Goal: Transaction & Acquisition: Purchase product/service

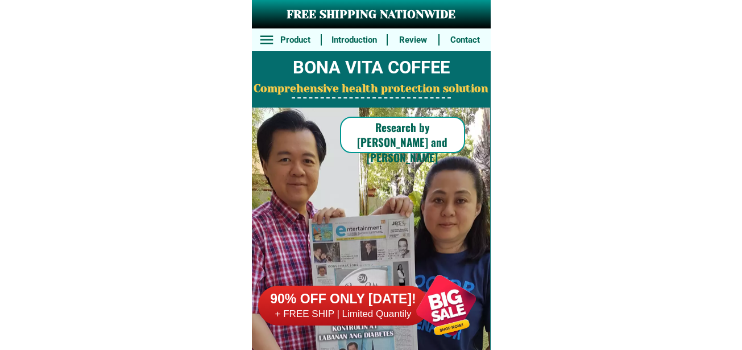
click at [449, 304] on div at bounding box center [446, 305] width 89 height 89
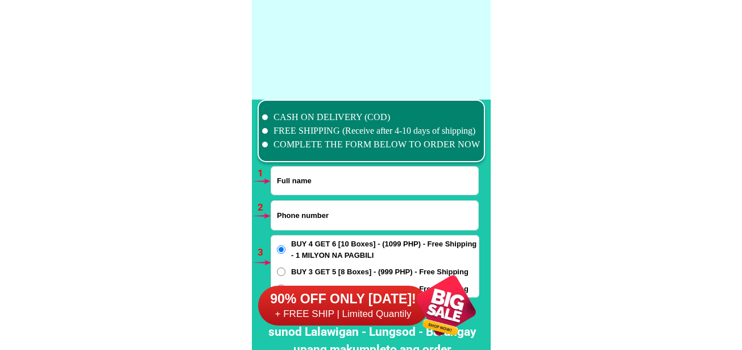
scroll to position [8366, 0]
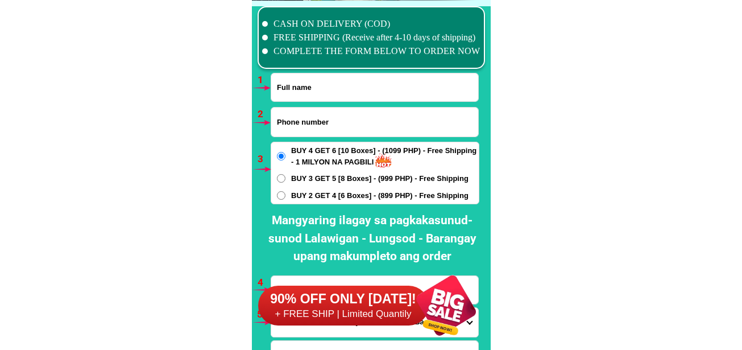
click at [322, 93] on input "Input full_name" at bounding box center [374, 87] width 207 height 28
paste input "[PERSON_NAME]"
type input "[PERSON_NAME]"
click at [293, 111] on input "Input phone_number" at bounding box center [374, 122] width 207 height 29
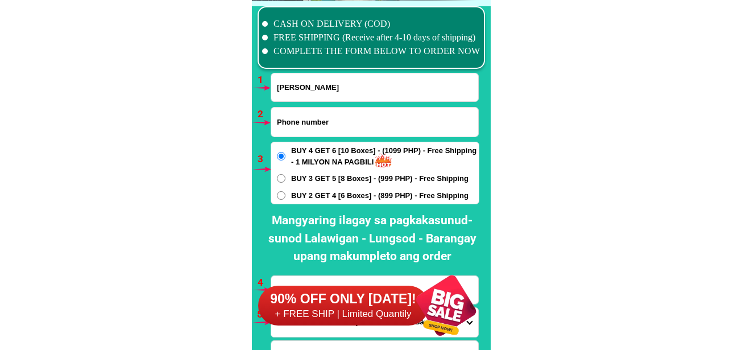
paste input "09926267903"
type input "09926267903"
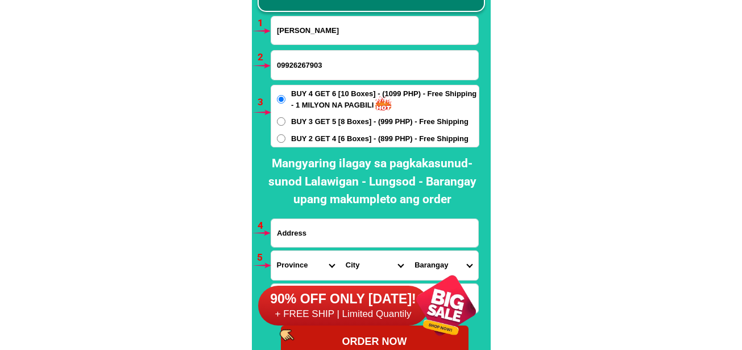
click at [337, 141] on span "BUY 2 GET 4 [6 Boxes] - (899 PHP) - Free Shipping" at bounding box center [379, 138] width 177 height 11
click at [286, 141] on input "BUY 2 GET 4 [6 Boxes] - (899 PHP) - Free Shipping" at bounding box center [281, 138] width 9 height 9
radio input "true"
click at [318, 232] on input "Input address" at bounding box center [374, 233] width 207 height 28
paste input "2 -8-c6 th street villasol Subd [GEOGRAPHIC_DATA]"
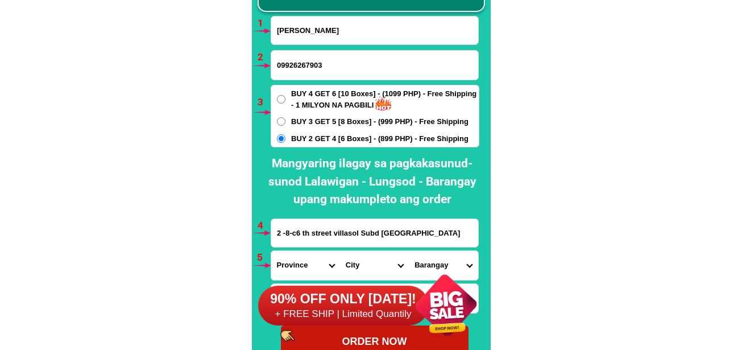
type input "2 -8-c6 th street villasol Subd [GEOGRAPHIC_DATA]"
click at [298, 269] on div "90% OFF ONLY [DATE]! + FREE SHIP | Limited Quantily" at bounding box center [374, 305] width 233 height 89
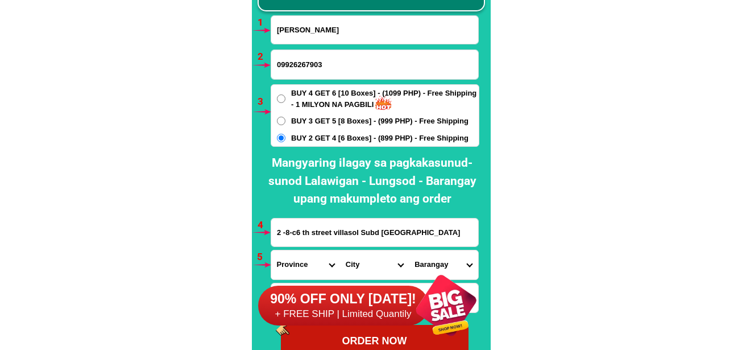
scroll to position [8537, 0]
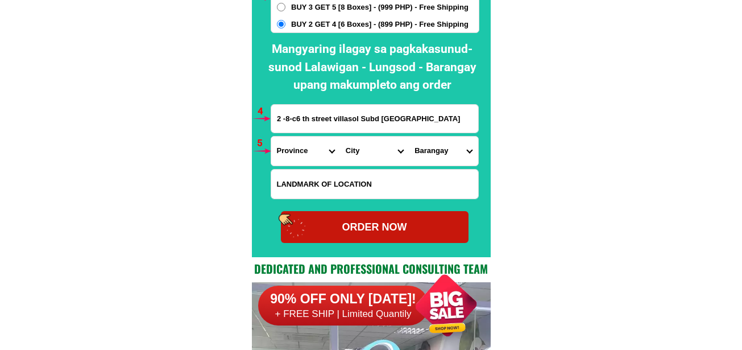
drag, startPoint x: 292, startPoint y: 150, endPoint x: 319, endPoint y: 139, distance: 29.1
click at [292, 149] on select "Province [GEOGRAPHIC_DATA] [GEOGRAPHIC_DATA] [GEOGRAPHIC_DATA] [GEOGRAPHIC_DATA…" at bounding box center [305, 151] width 69 height 29
select select "63_779"
click at [271, 137] on select "Province [GEOGRAPHIC_DATA] [GEOGRAPHIC_DATA] [GEOGRAPHIC_DATA] [GEOGRAPHIC_DATA…" at bounding box center [305, 151] width 69 height 29
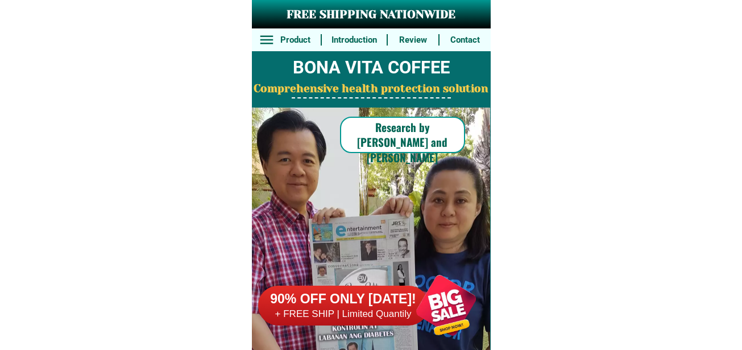
click at [450, 317] on div at bounding box center [446, 305] width 89 height 89
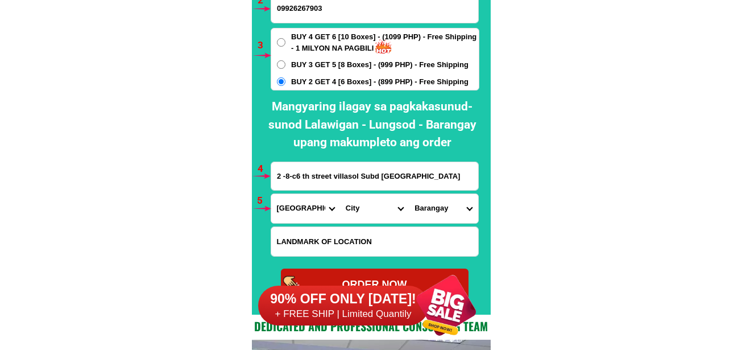
scroll to position [8536, 0]
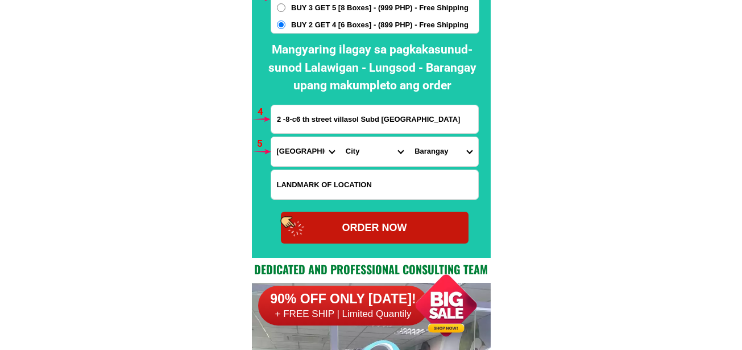
click at [358, 148] on select "City [GEOGRAPHIC_DATA]-city [GEOGRAPHIC_DATA] Arayat Bacolor [GEOGRAPHIC_DATA] …" at bounding box center [374, 151] width 69 height 29
click at [340, 137] on select "City [GEOGRAPHIC_DATA]-city [GEOGRAPHIC_DATA] Arayat Bacolor [GEOGRAPHIC_DATA] …" at bounding box center [374, 151] width 69 height 29
drag, startPoint x: 351, startPoint y: 146, endPoint x: 354, endPoint y: 140, distance: 6.4
click at [351, 146] on select "City [GEOGRAPHIC_DATA]-city [GEOGRAPHIC_DATA] Arayat Bacolor [GEOGRAPHIC_DATA] …" at bounding box center [374, 151] width 69 height 29
select select "63_7799308"
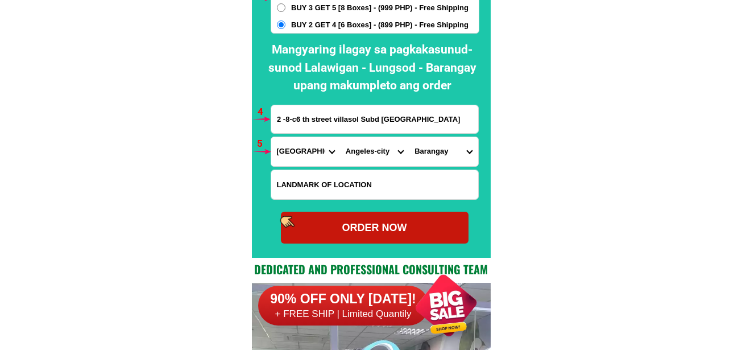
click at [340, 137] on select "City [GEOGRAPHIC_DATA]-city [GEOGRAPHIC_DATA] Arayat Bacolor [GEOGRAPHIC_DATA] …" at bounding box center [374, 151] width 69 height 29
drag, startPoint x: 419, startPoint y: 156, endPoint x: 428, endPoint y: 142, distance: 17.4
click at [419, 156] on select "Barangay [PERSON_NAME] del [PERSON_NAME] Anunas Balibago Capaya [PERSON_NAME] C…" at bounding box center [443, 151] width 69 height 29
select select "63_77993083756"
click at [409, 137] on select "Barangay [PERSON_NAME] del [PERSON_NAME] Anunas Balibago Capaya [PERSON_NAME] C…" at bounding box center [443, 151] width 69 height 29
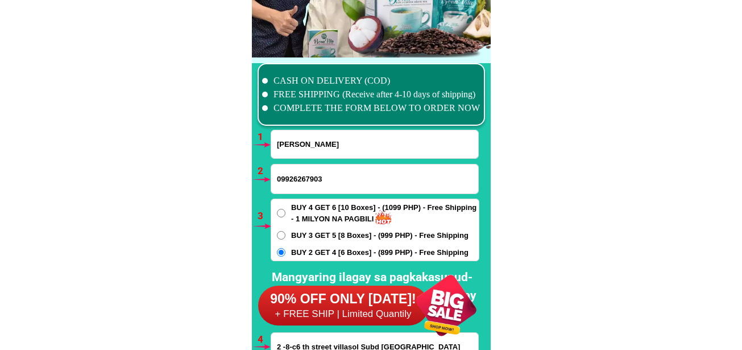
scroll to position [8593, 0]
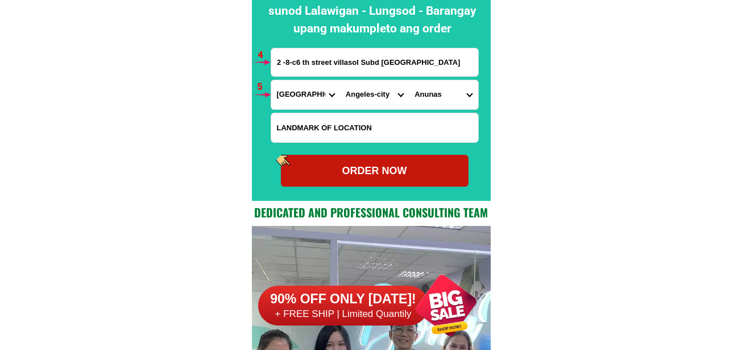
click at [414, 173] on div "ORDER NOW" at bounding box center [375, 170] width 188 height 15
type input "2 -8-c6 th street villasol Subd [GEOGRAPHIC_DATA]"
radio input "true"
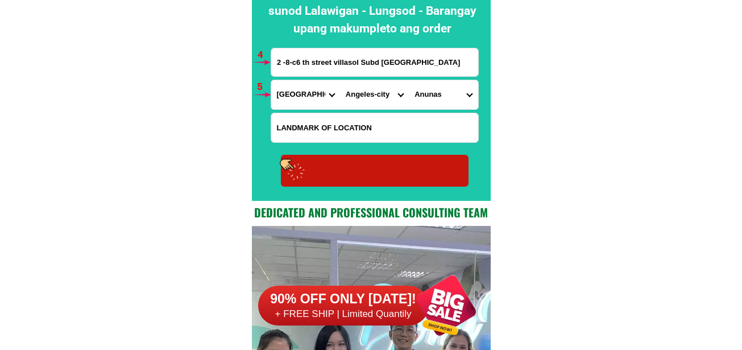
radio input "true"
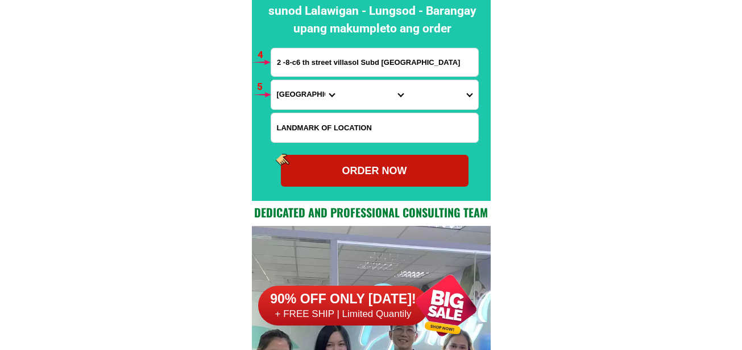
scroll to position [8366, 0]
